Goal: Navigation & Orientation: Understand site structure

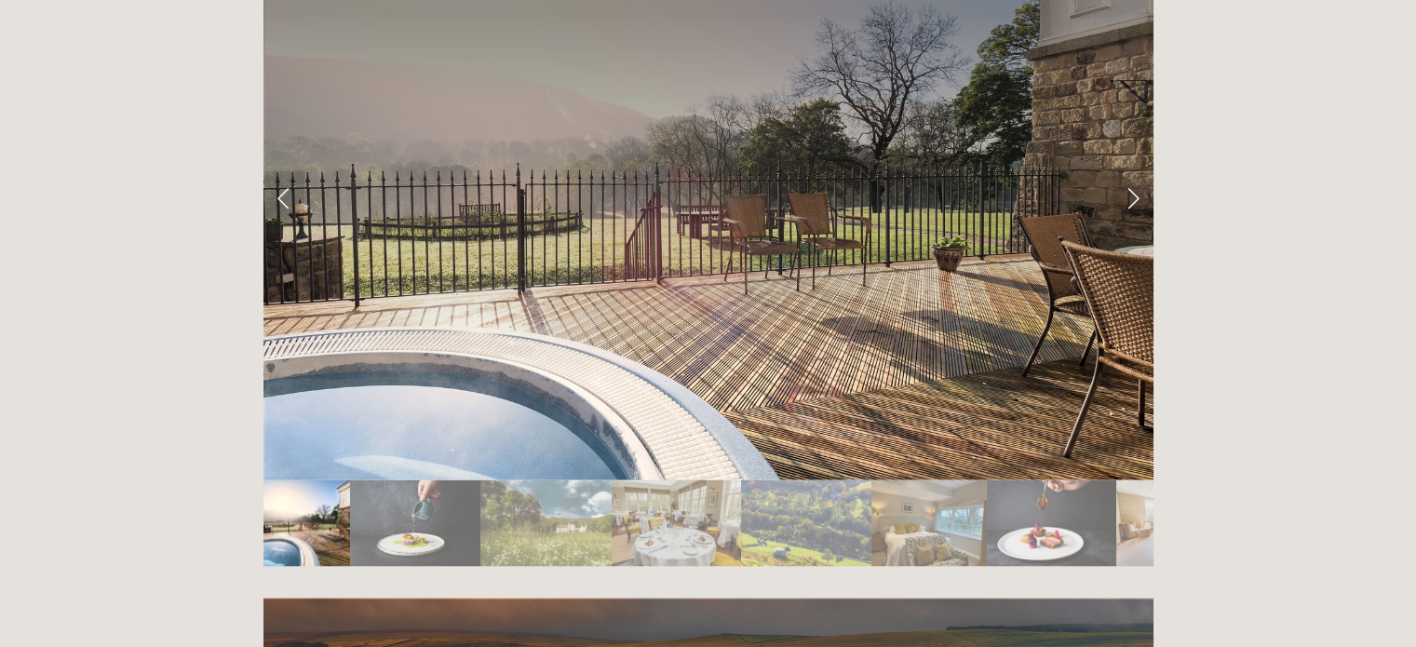
scroll to position [3166, 0]
click at [404, 480] on img "Slide 2" at bounding box center [415, 523] width 130 height 87
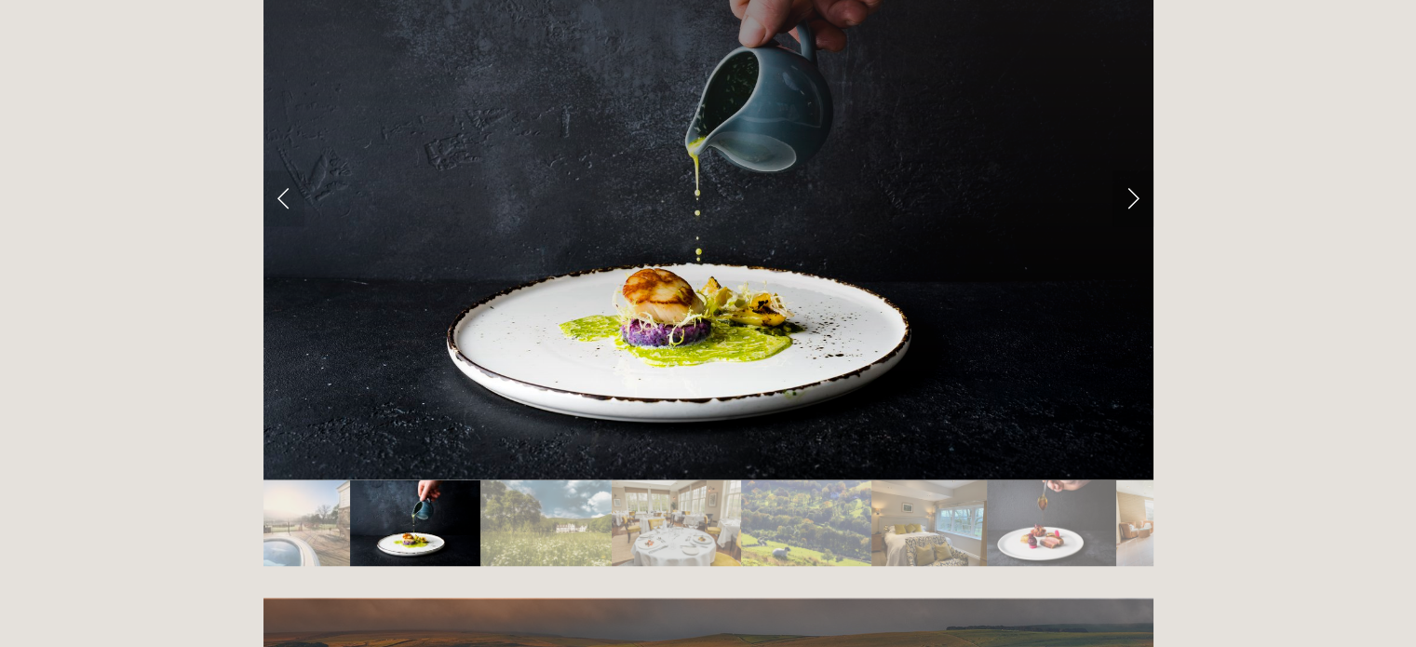
click at [1128, 170] on link "Next Slide" at bounding box center [1133, 198] width 41 height 56
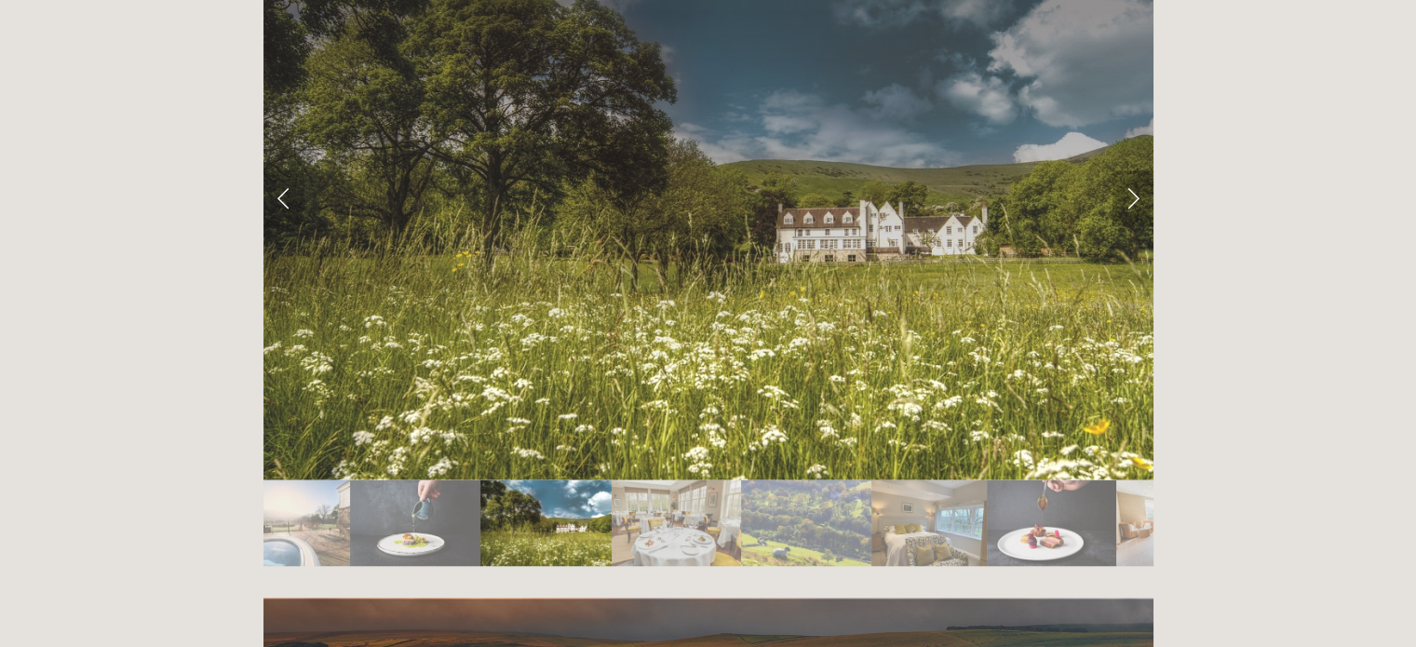
click at [1128, 170] on link "Next Slide" at bounding box center [1133, 198] width 41 height 56
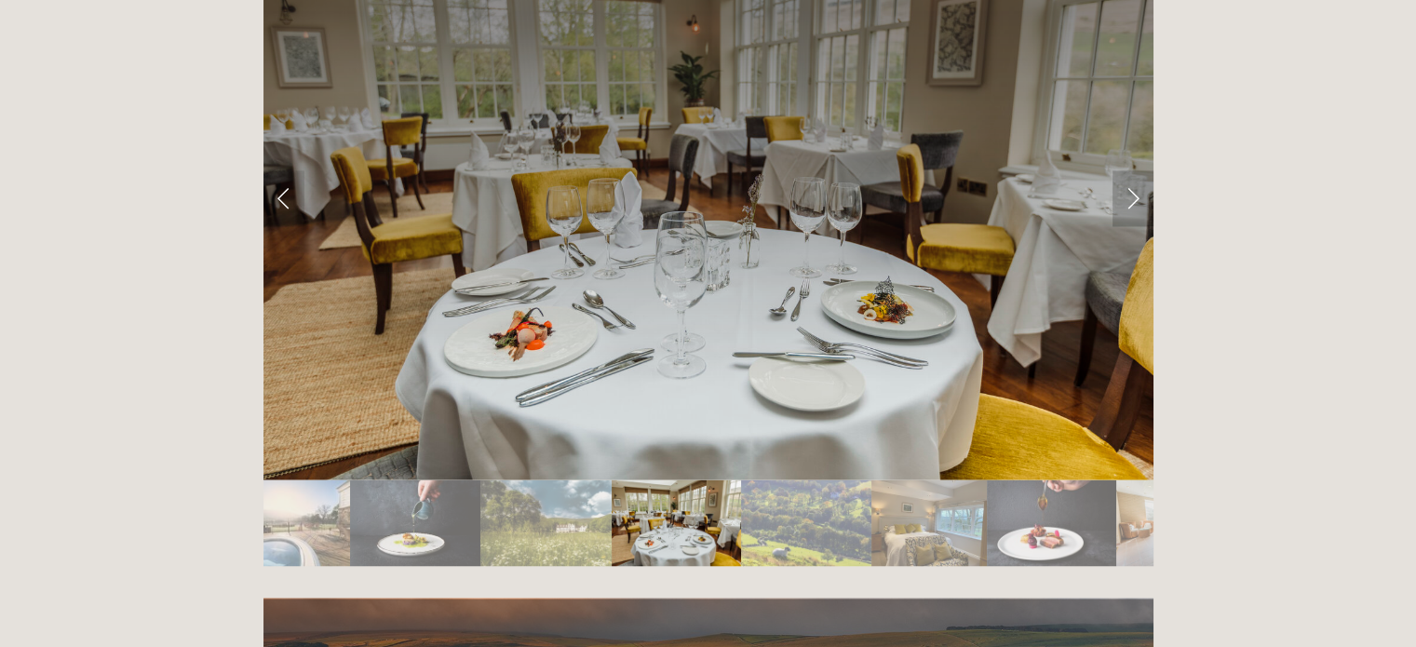
click at [1128, 170] on link "Next Slide" at bounding box center [1133, 198] width 41 height 56
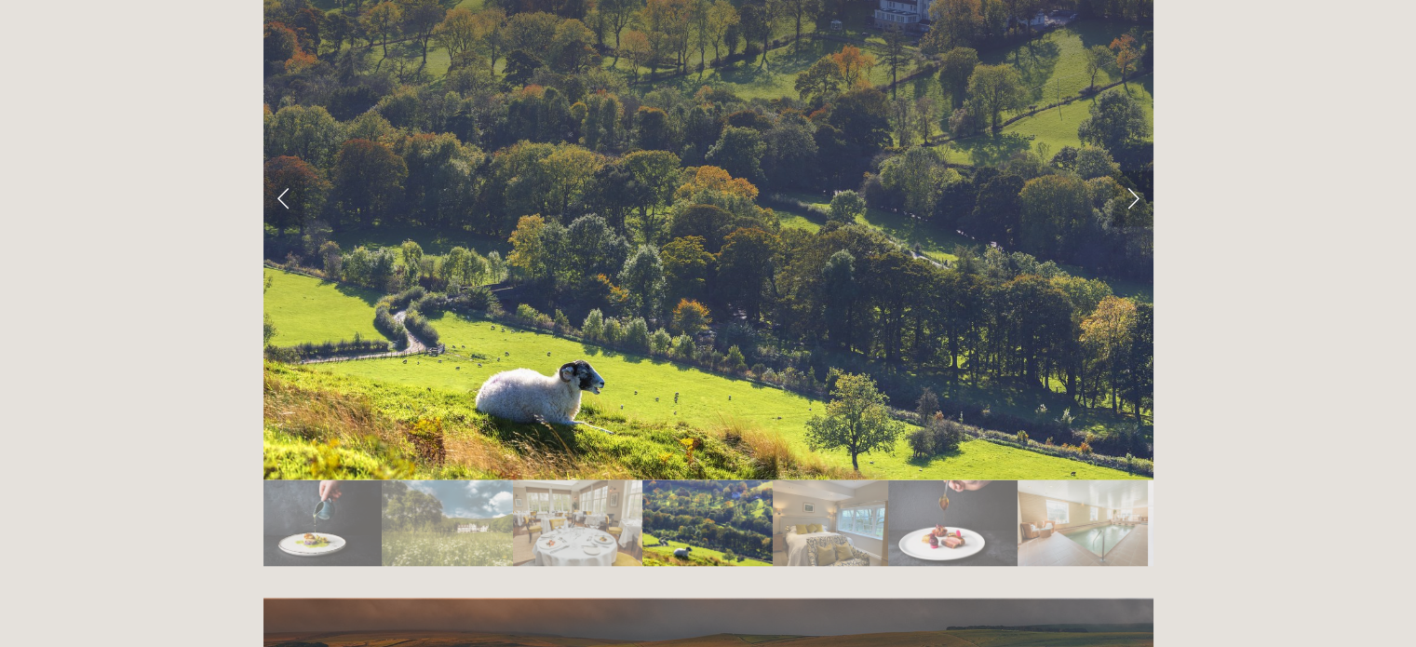
click at [1128, 170] on link "Next Slide" at bounding box center [1133, 198] width 41 height 56
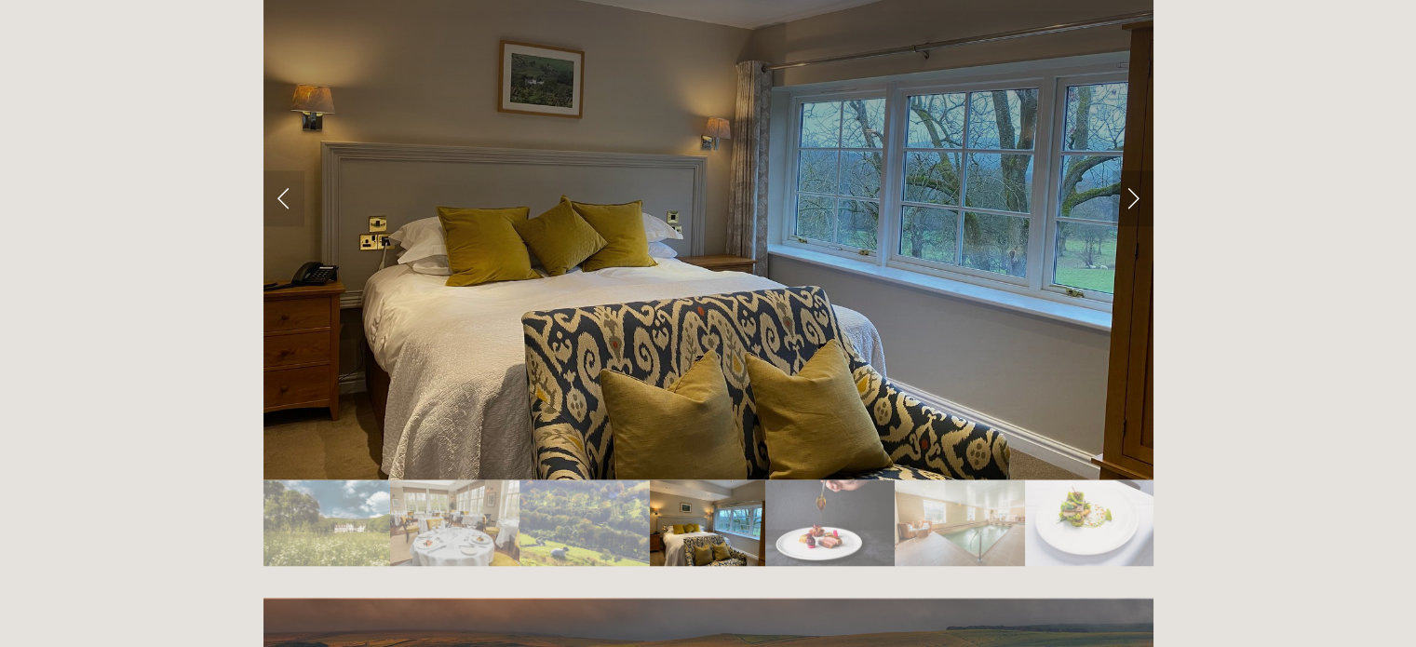
click at [1128, 170] on link "Next Slide" at bounding box center [1133, 198] width 41 height 56
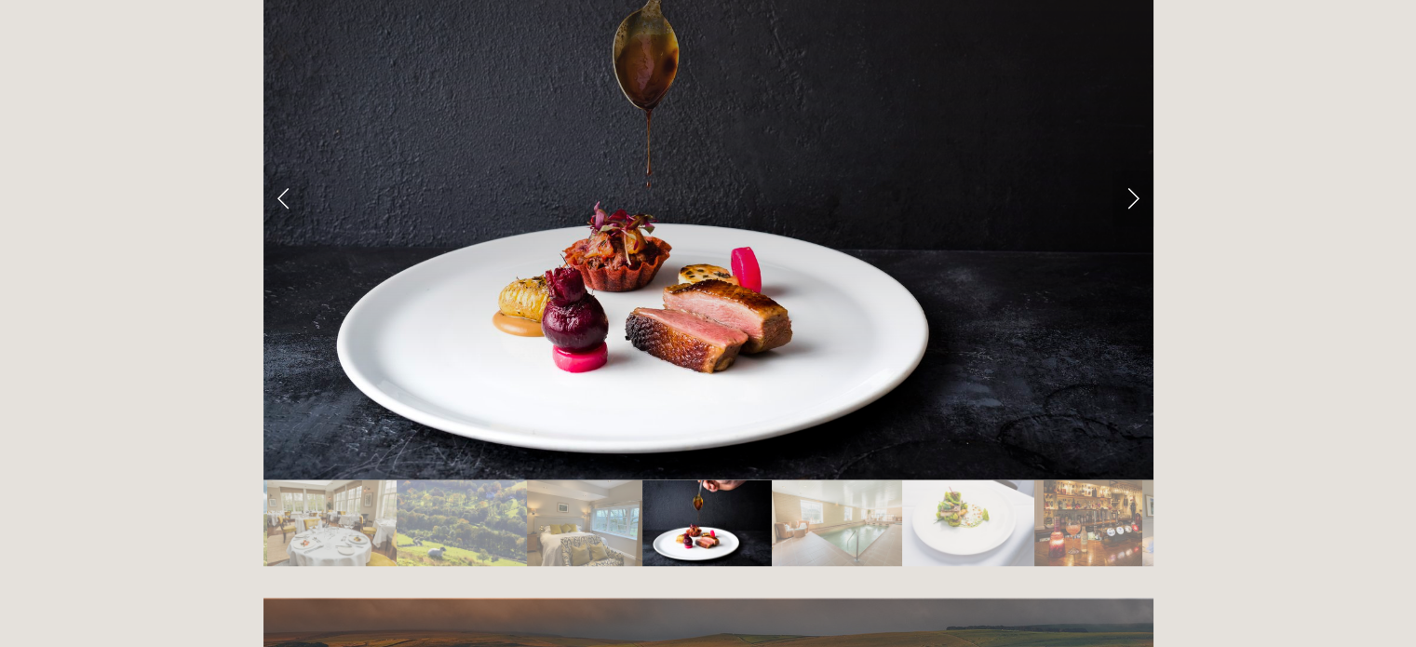
click at [1128, 170] on link "Next Slide" at bounding box center [1133, 198] width 41 height 56
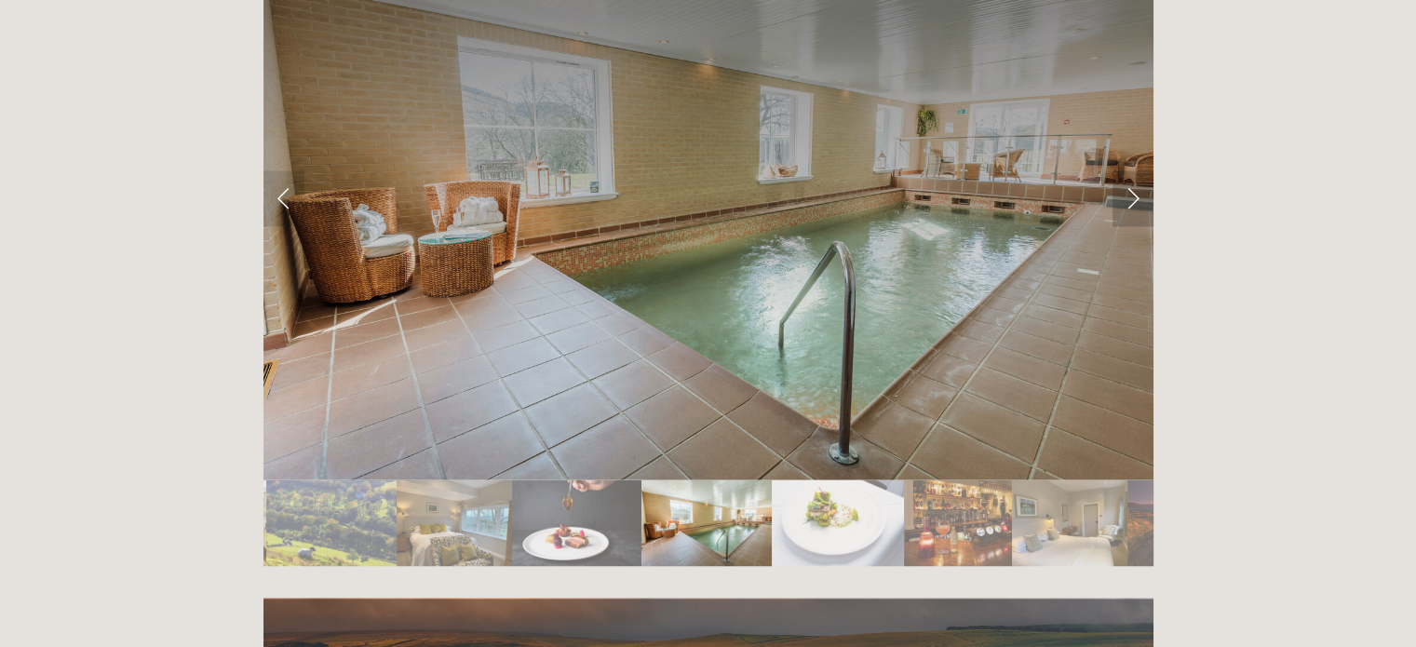
click at [1128, 170] on link "Next Slide" at bounding box center [1133, 198] width 41 height 56
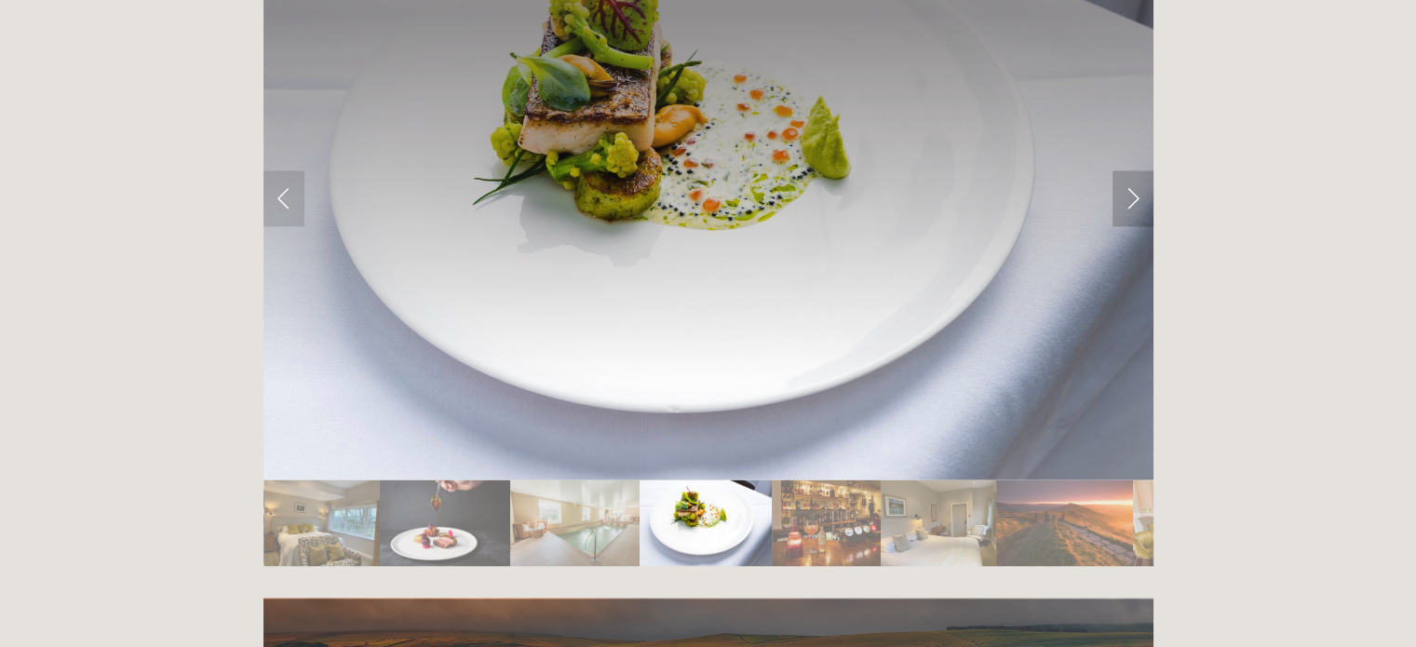
click at [1128, 170] on link "Next Slide" at bounding box center [1133, 198] width 41 height 56
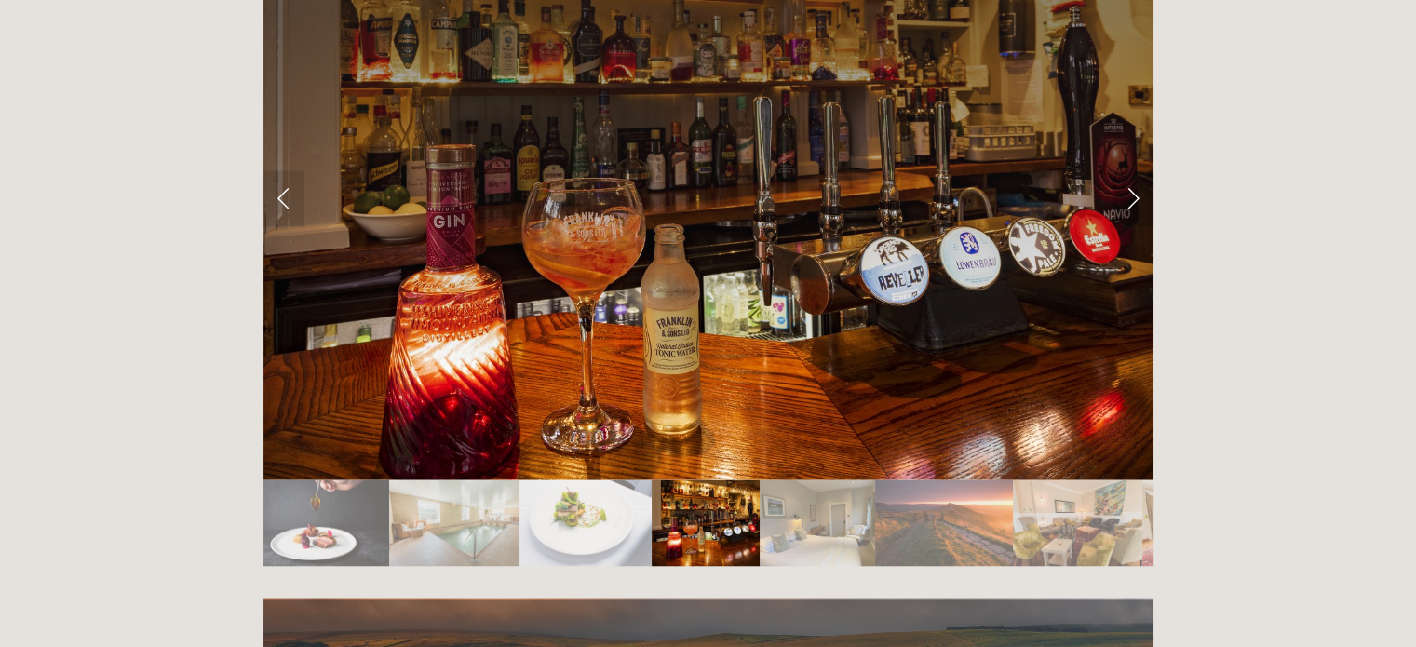
click at [1128, 170] on link "Next Slide" at bounding box center [1133, 198] width 41 height 56
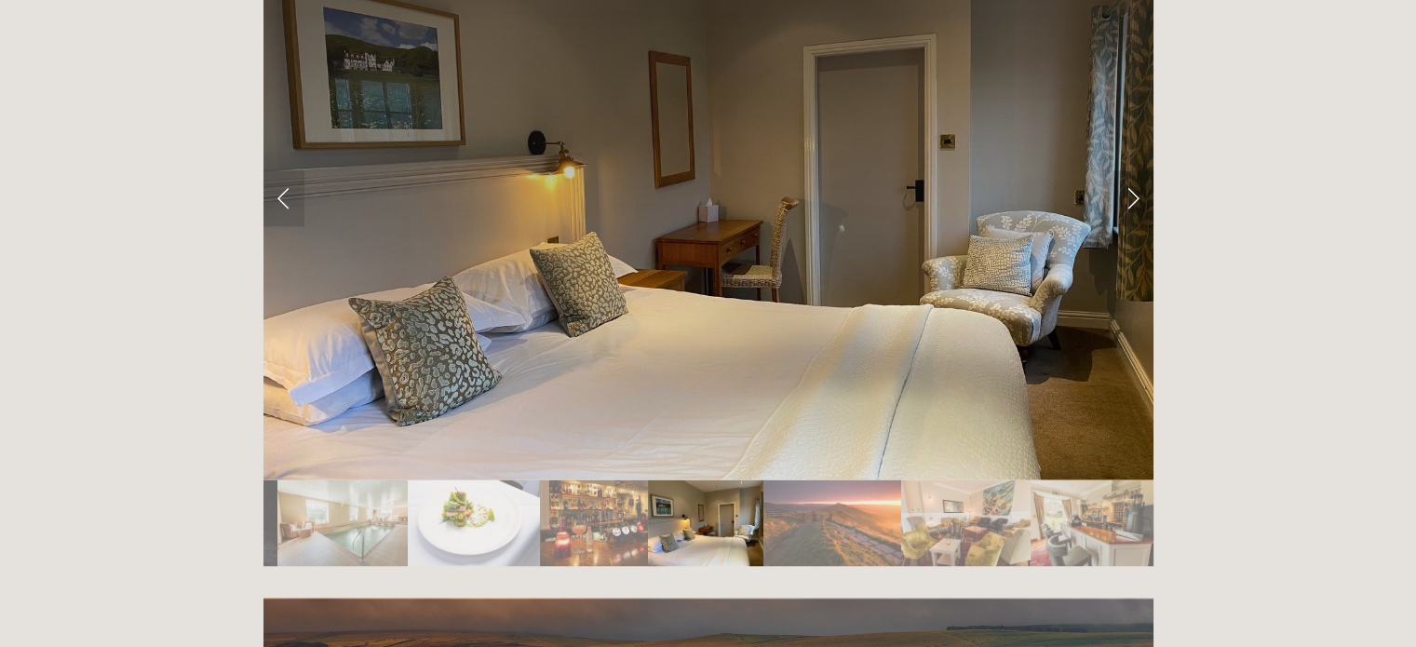
click at [1128, 170] on link "Next Slide" at bounding box center [1133, 198] width 41 height 56
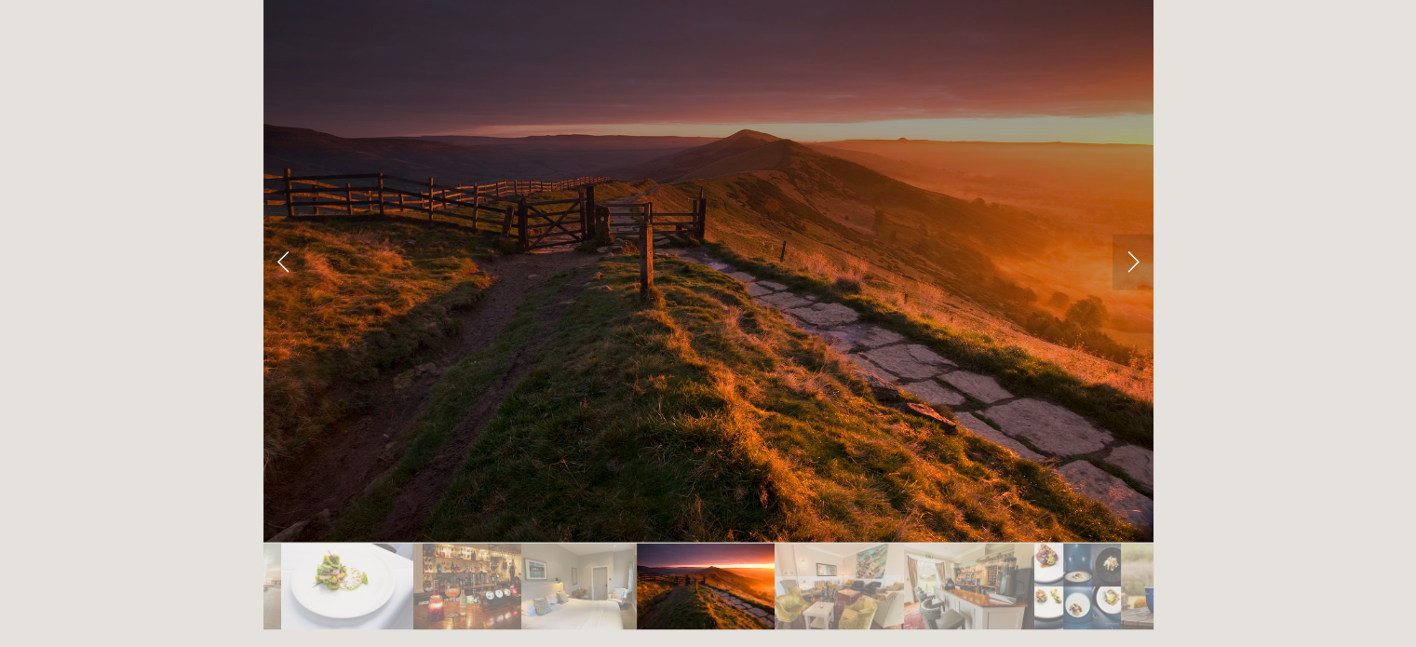
scroll to position [3091, 0]
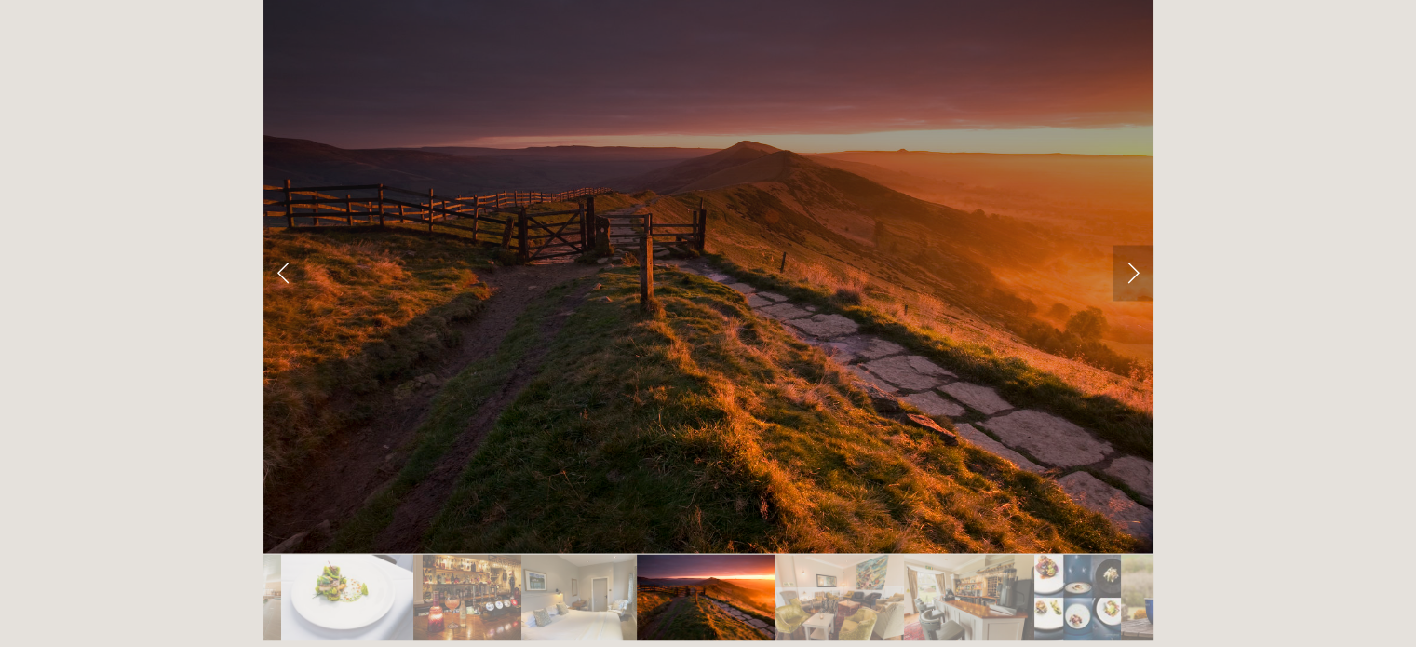
click at [1133, 245] on link "Next Slide" at bounding box center [1133, 273] width 41 height 56
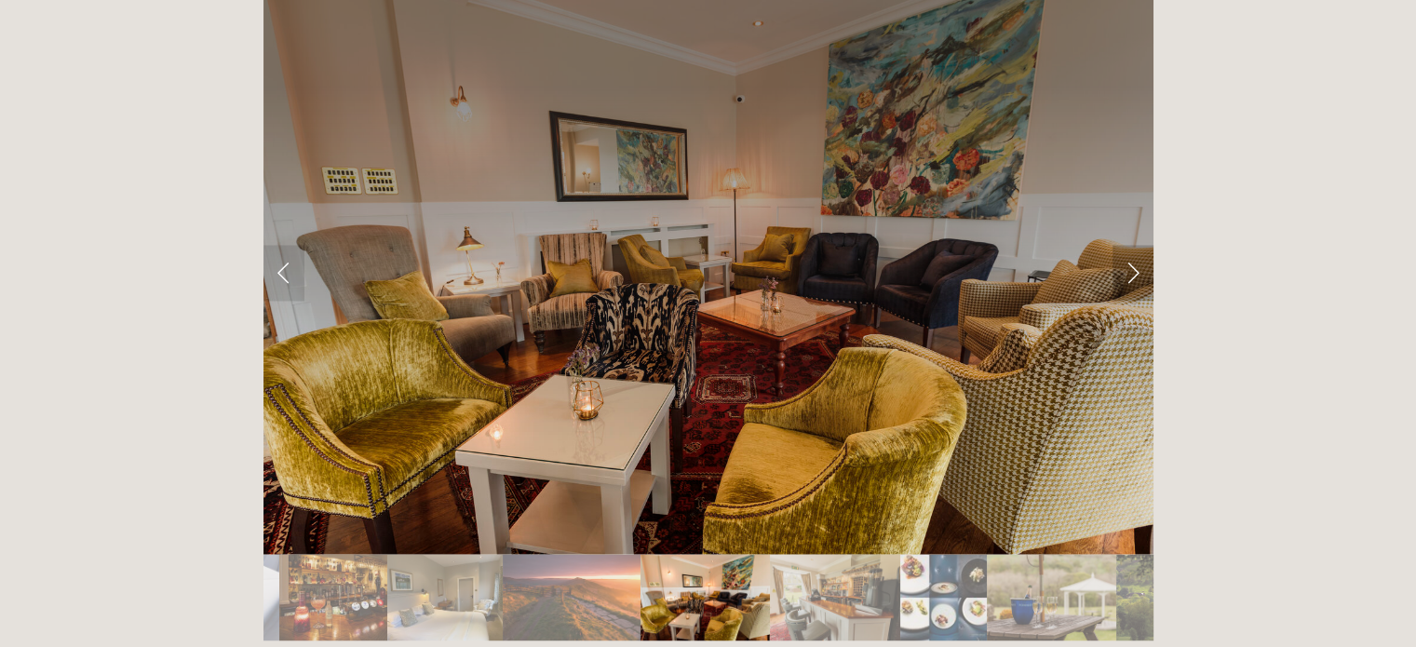
click at [1133, 245] on link "Next Slide" at bounding box center [1133, 273] width 41 height 56
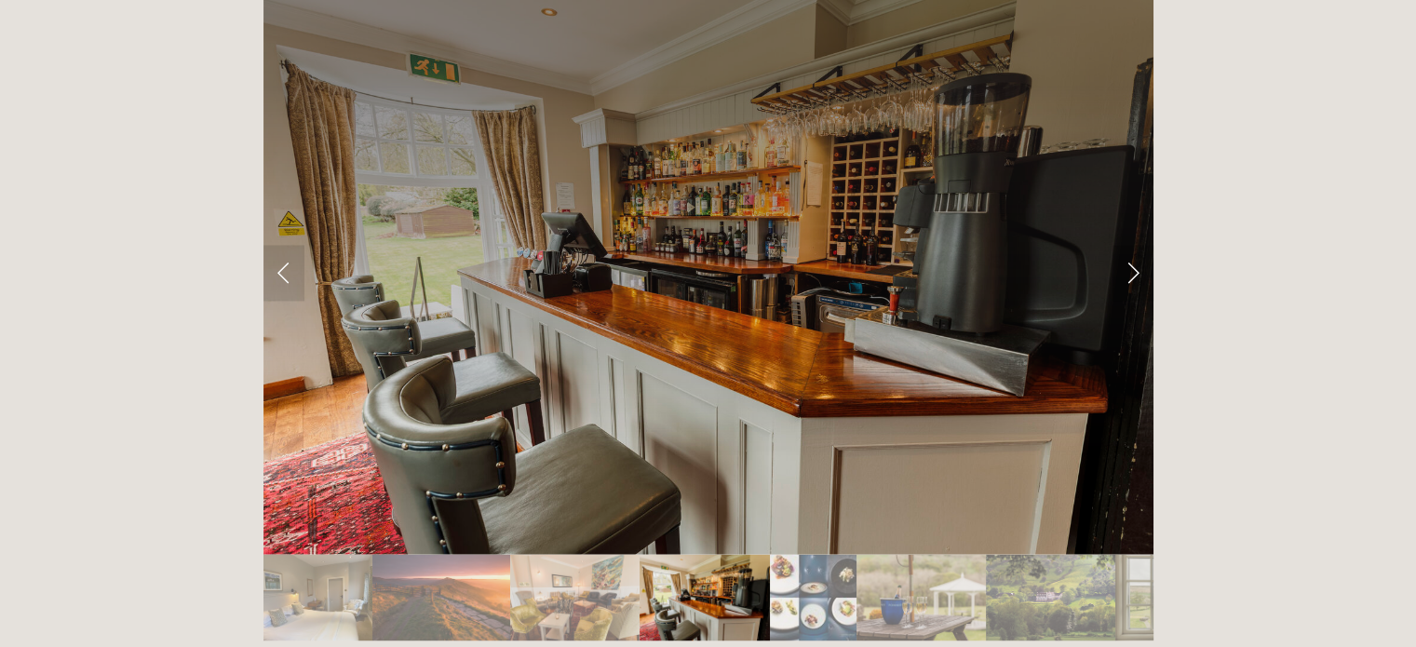
click at [1133, 245] on link "Next Slide" at bounding box center [1133, 273] width 41 height 56
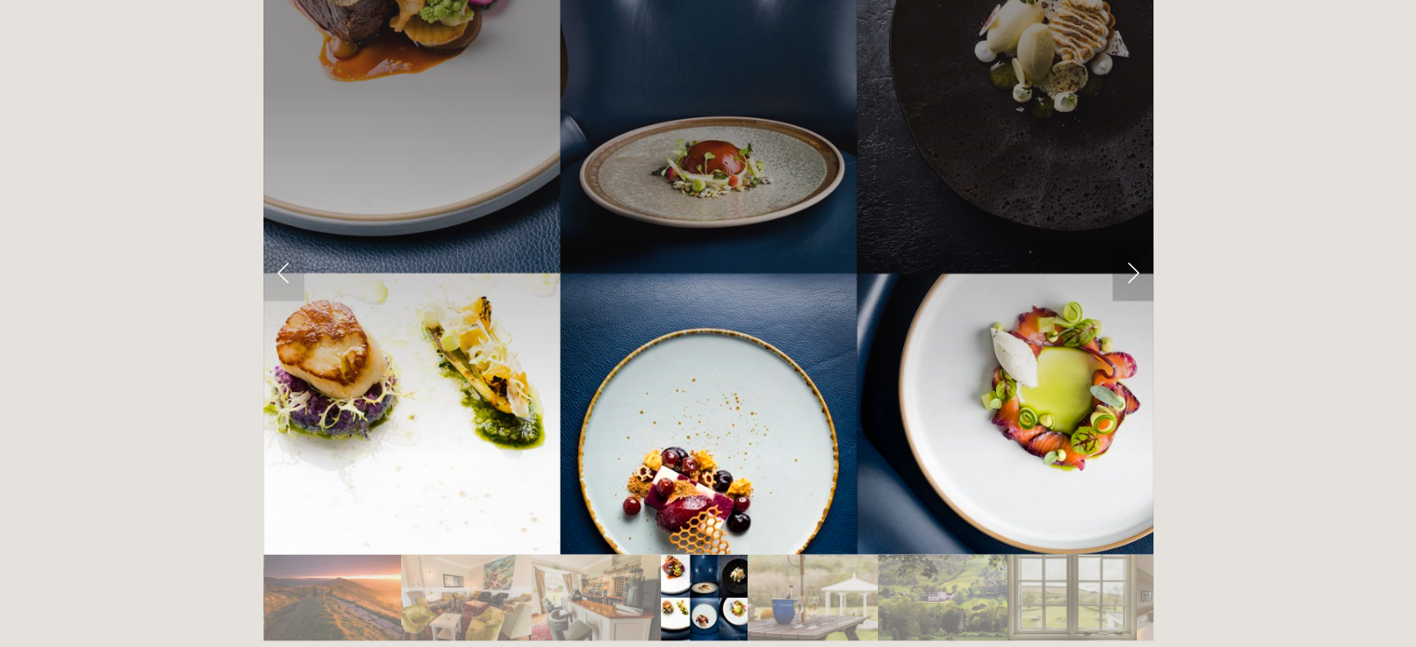
click at [1133, 245] on link "Next Slide" at bounding box center [1133, 273] width 41 height 56
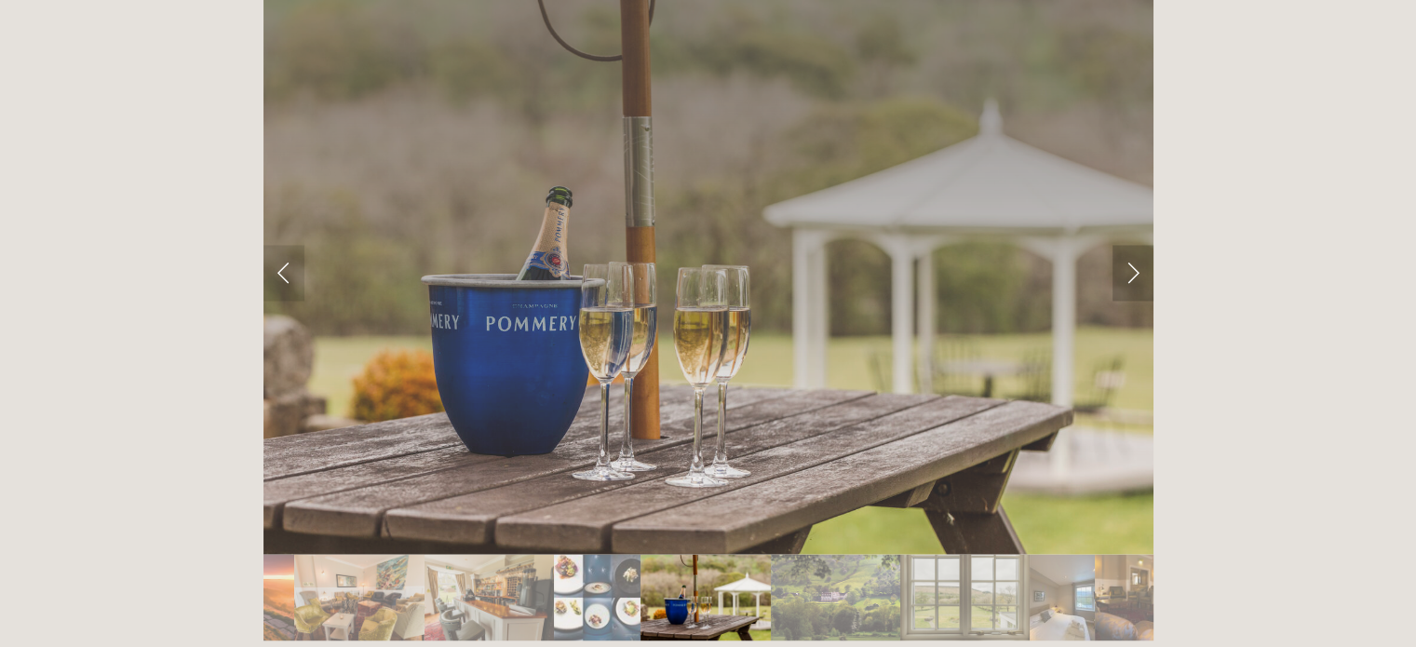
click at [1133, 245] on link "Next Slide" at bounding box center [1133, 273] width 41 height 56
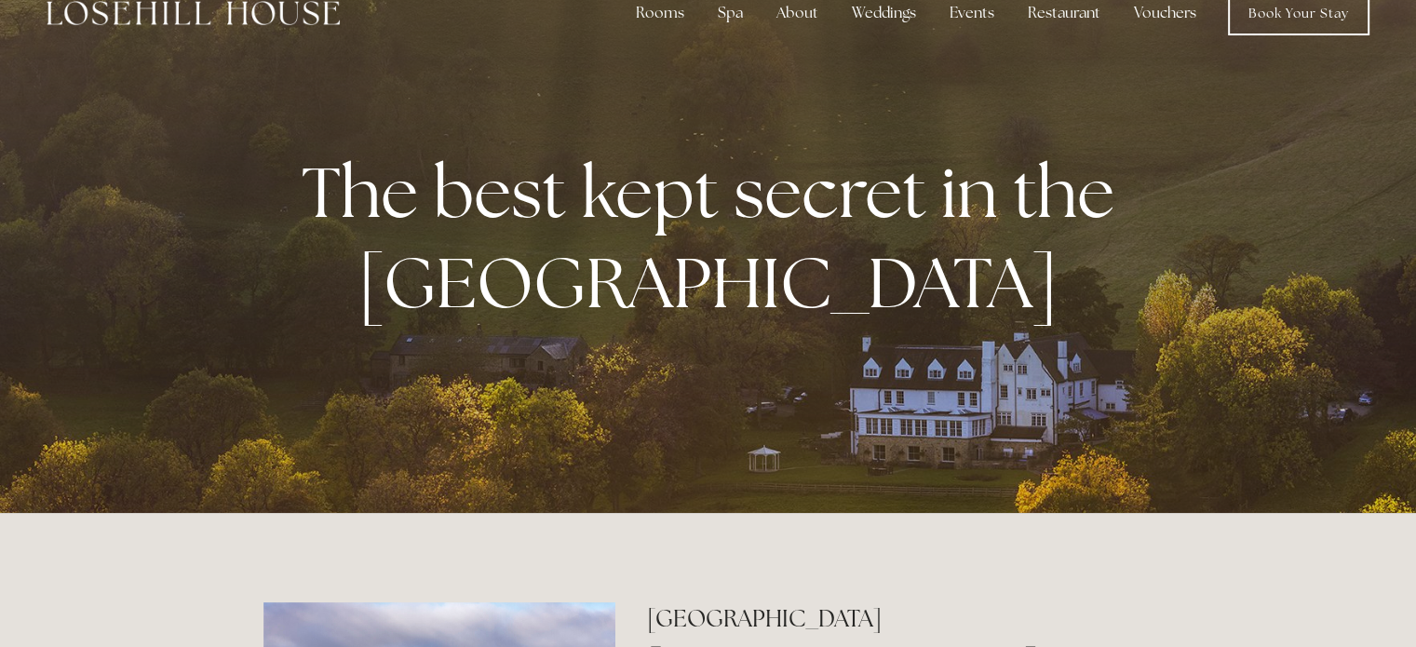
scroll to position [0, 0]
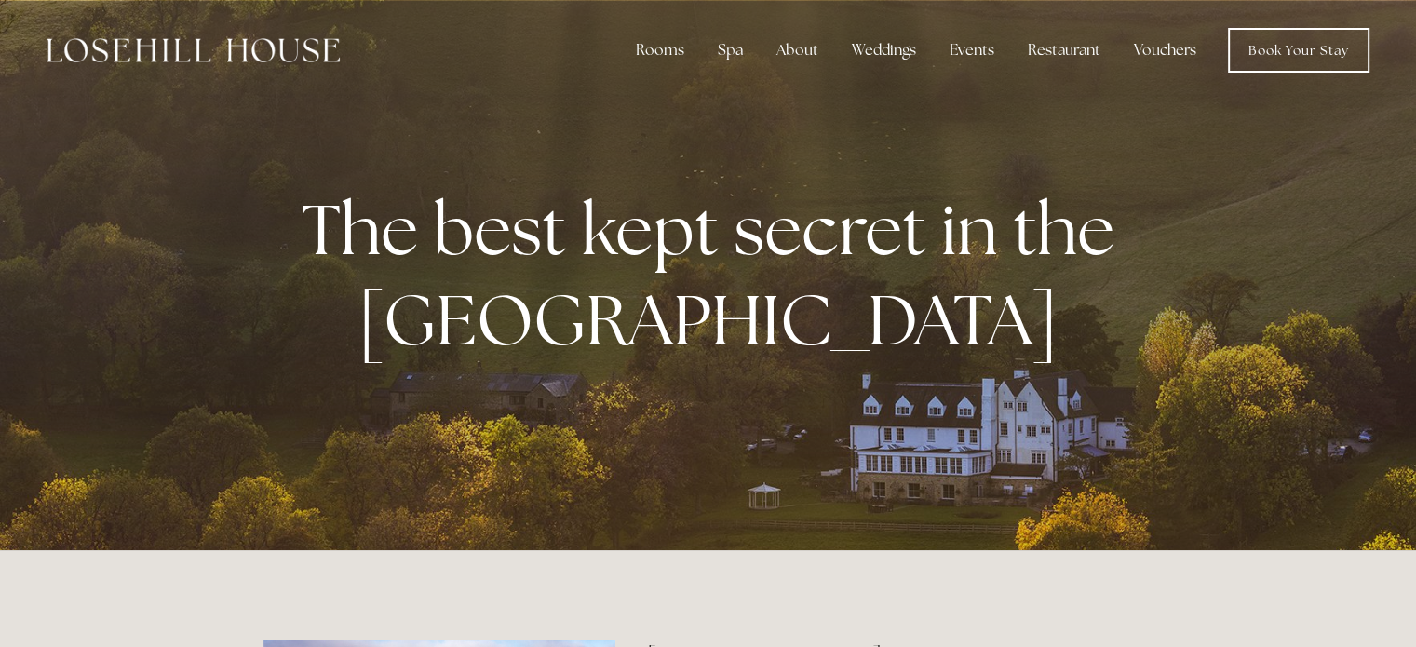
click at [261, 52] on img at bounding box center [193, 50] width 293 height 24
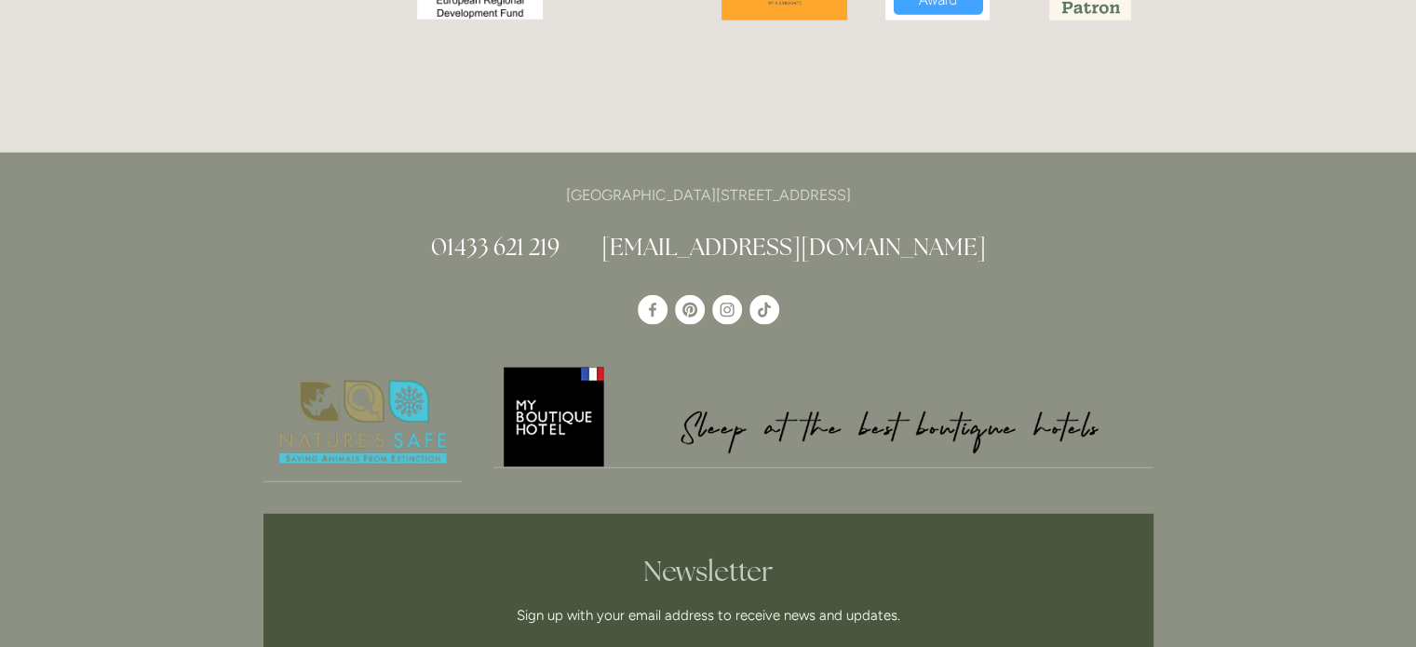
scroll to position [4937, 0]
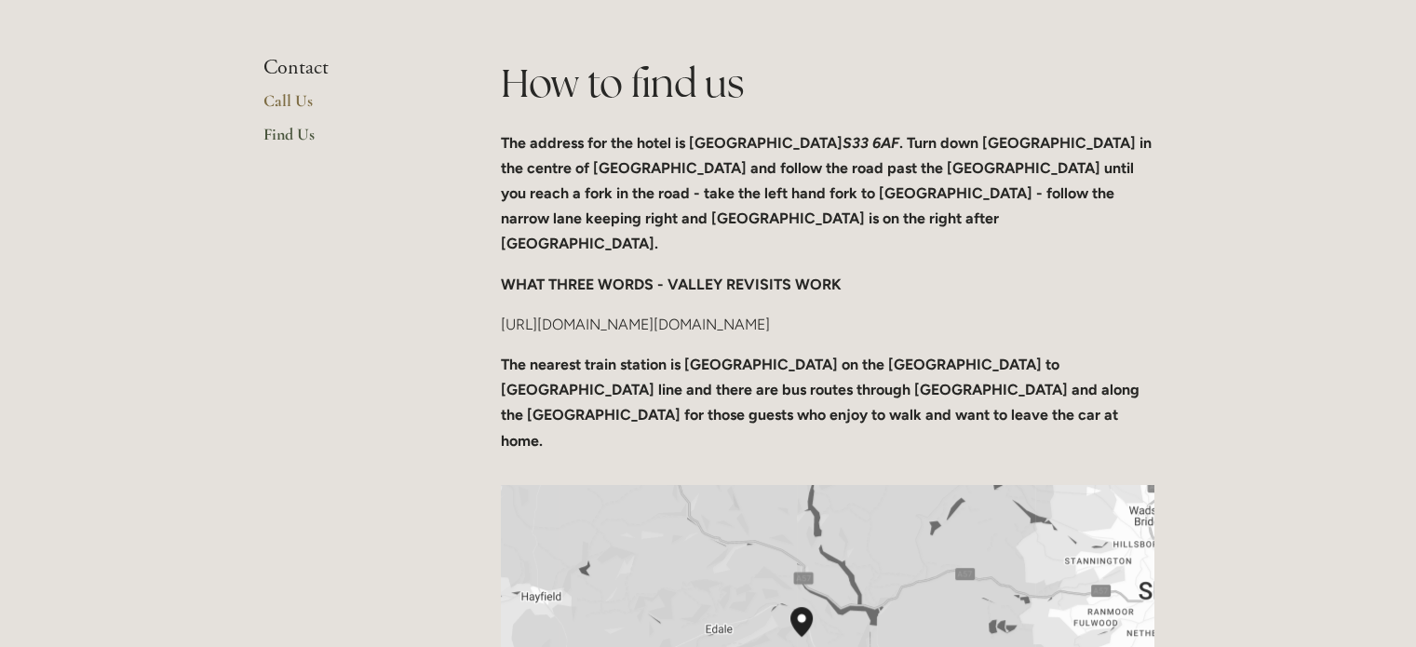
scroll to position [447, 0]
